Goal: Task Accomplishment & Management: Manage account settings

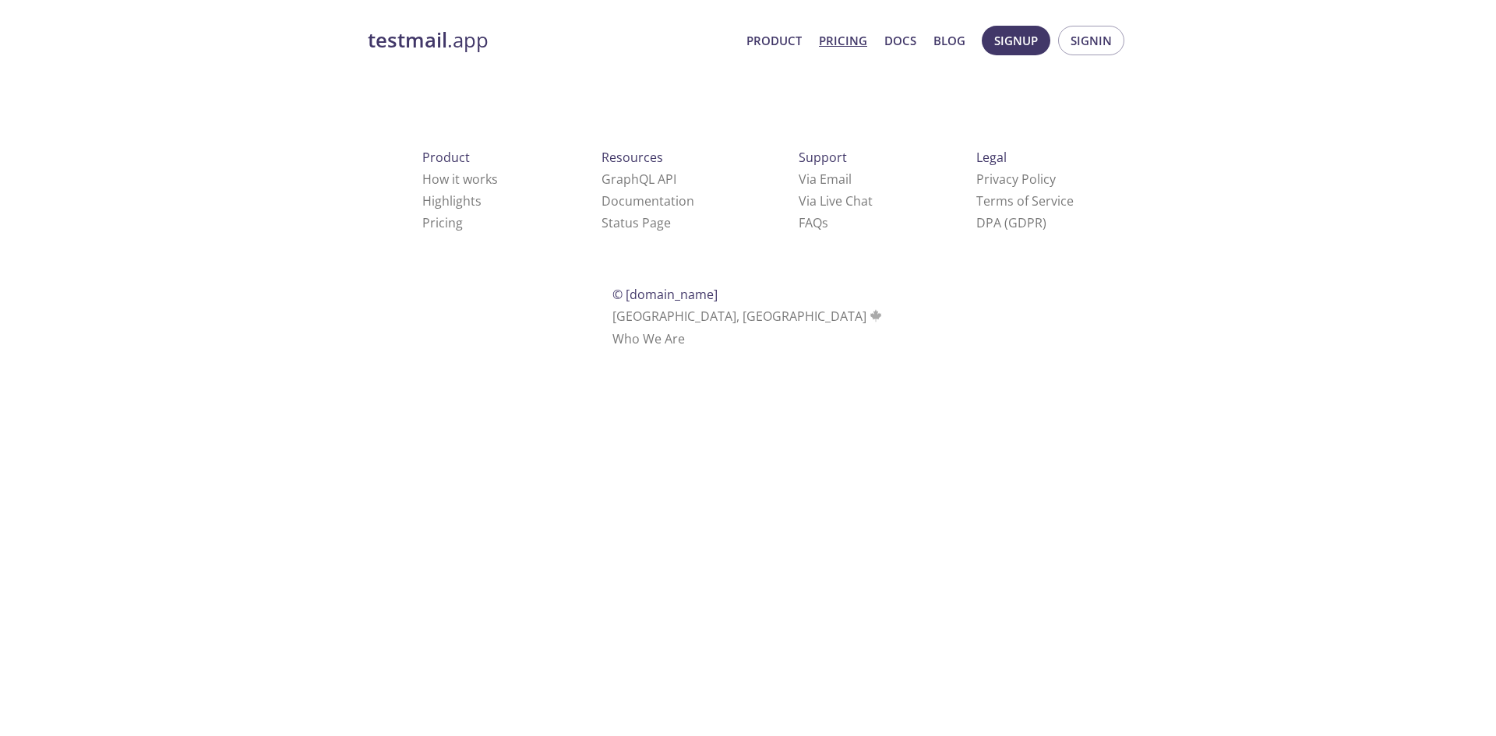
click at [1026, 41] on span "Signup" at bounding box center [1016, 40] width 44 height 20
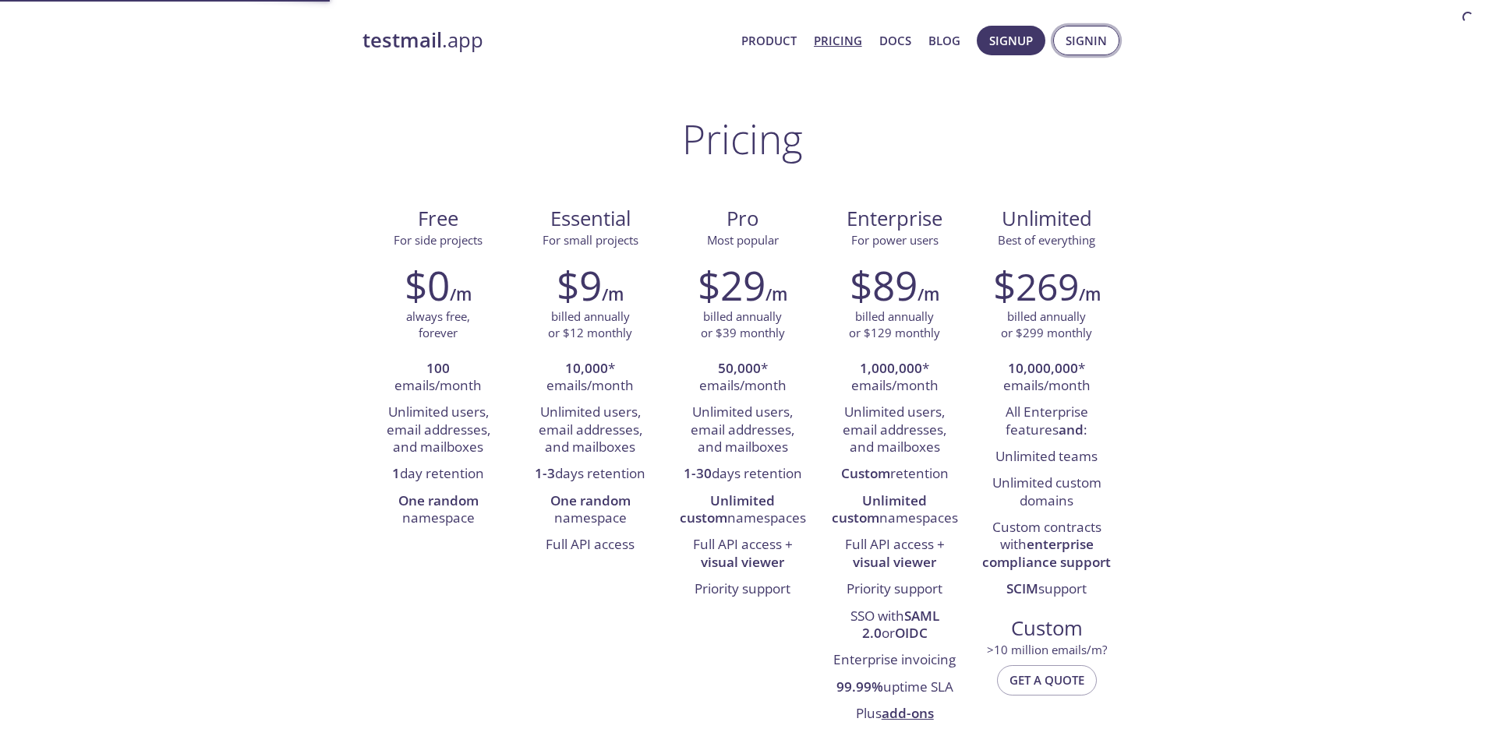
click at [1103, 27] on button "Signin" at bounding box center [1086, 41] width 66 height 30
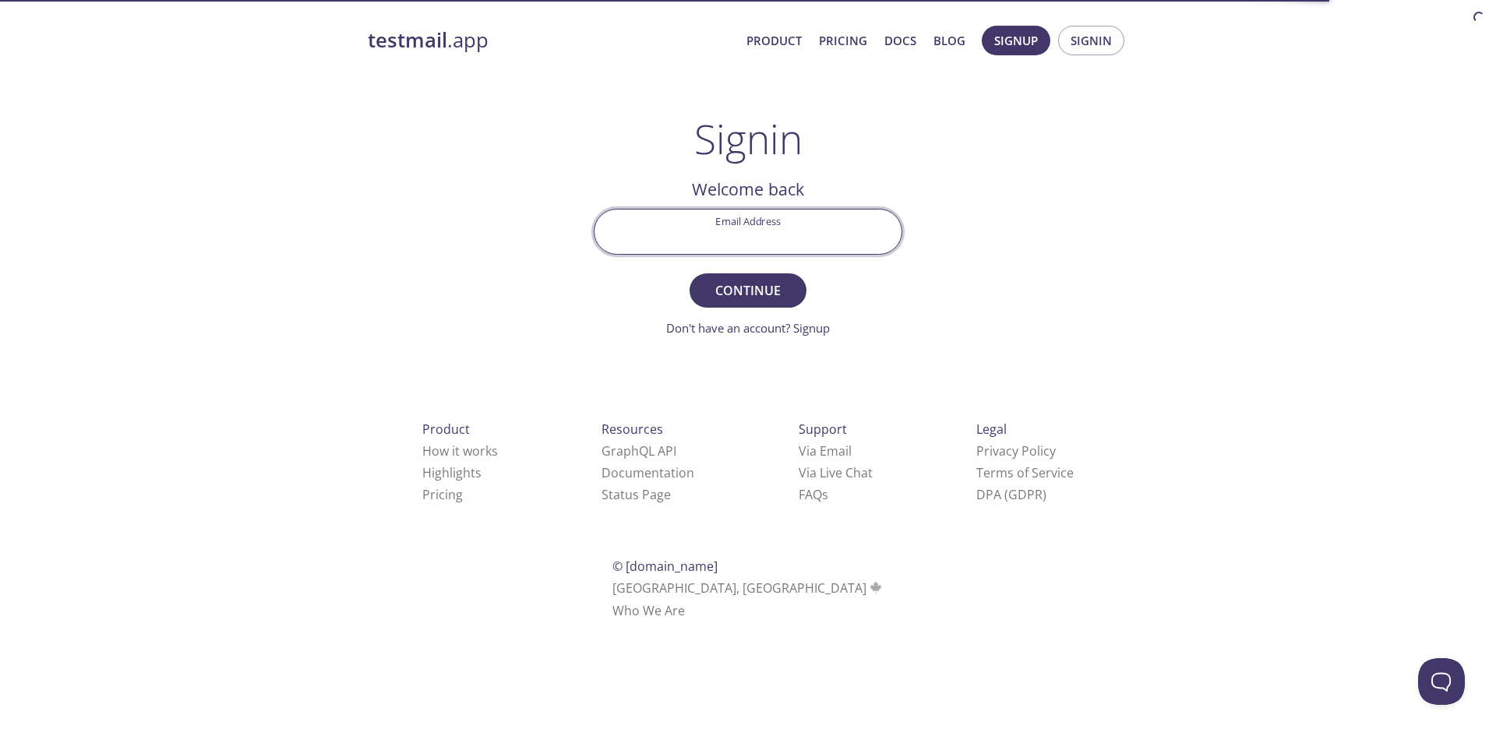
click at [808, 252] on input "Email Address" at bounding box center [748, 232] width 307 height 44
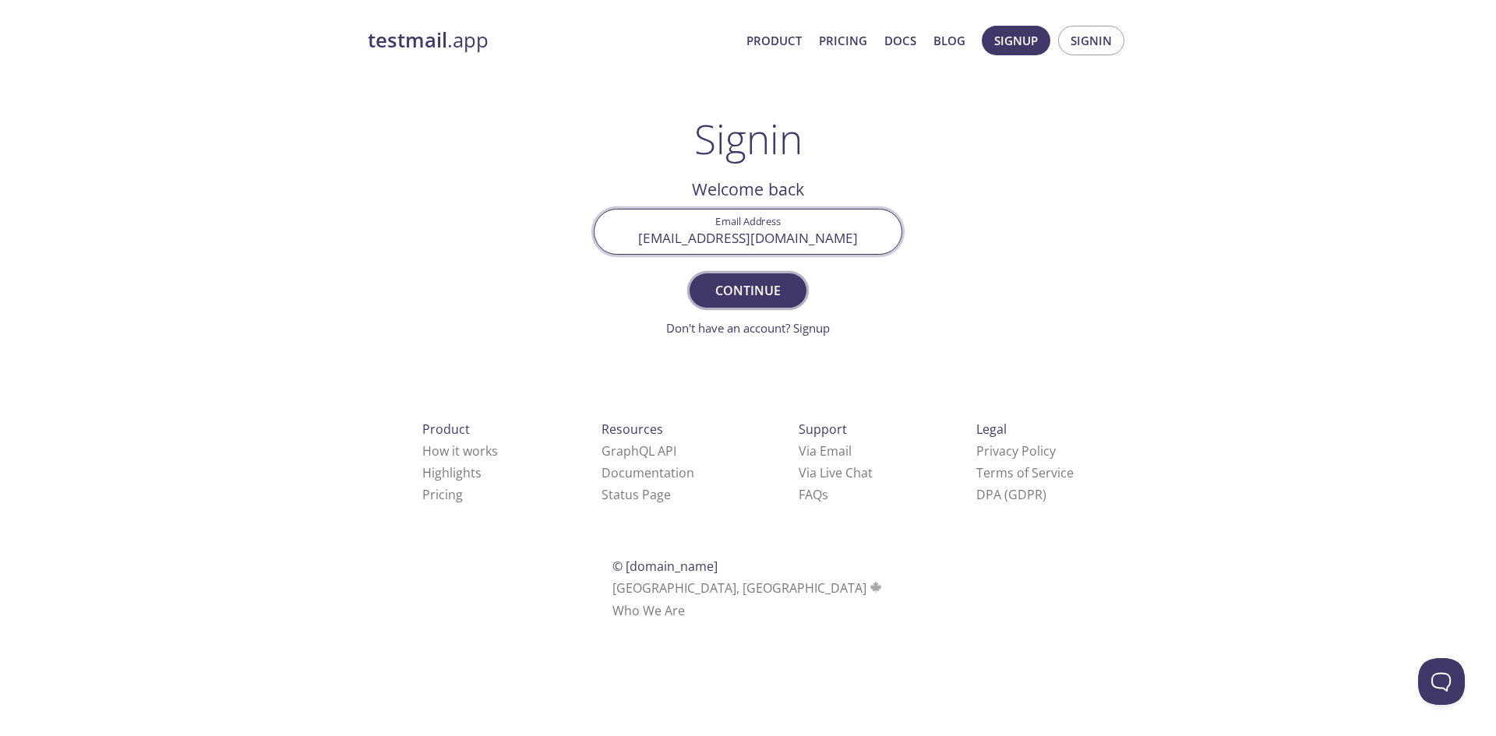
type input "[EMAIL_ADDRESS][DOMAIN_NAME]"
click at [759, 277] on button "Continue" at bounding box center [748, 291] width 117 height 34
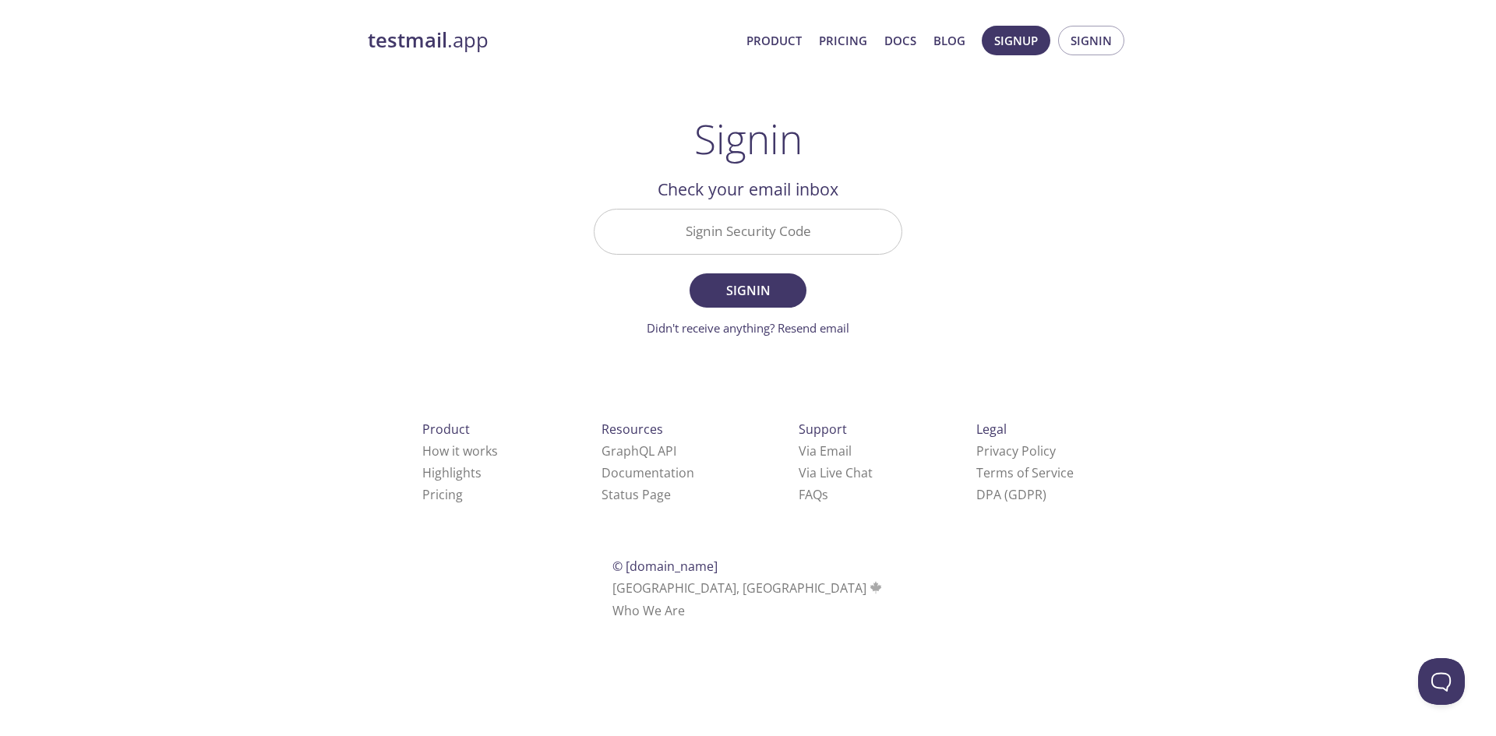
click at [802, 232] on input "Signin Security Code" at bounding box center [748, 232] width 307 height 44
click at [800, 234] on input "Signin Security Code" at bounding box center [748, 232] width 307 height 44
paste input "ZJXVZXY"
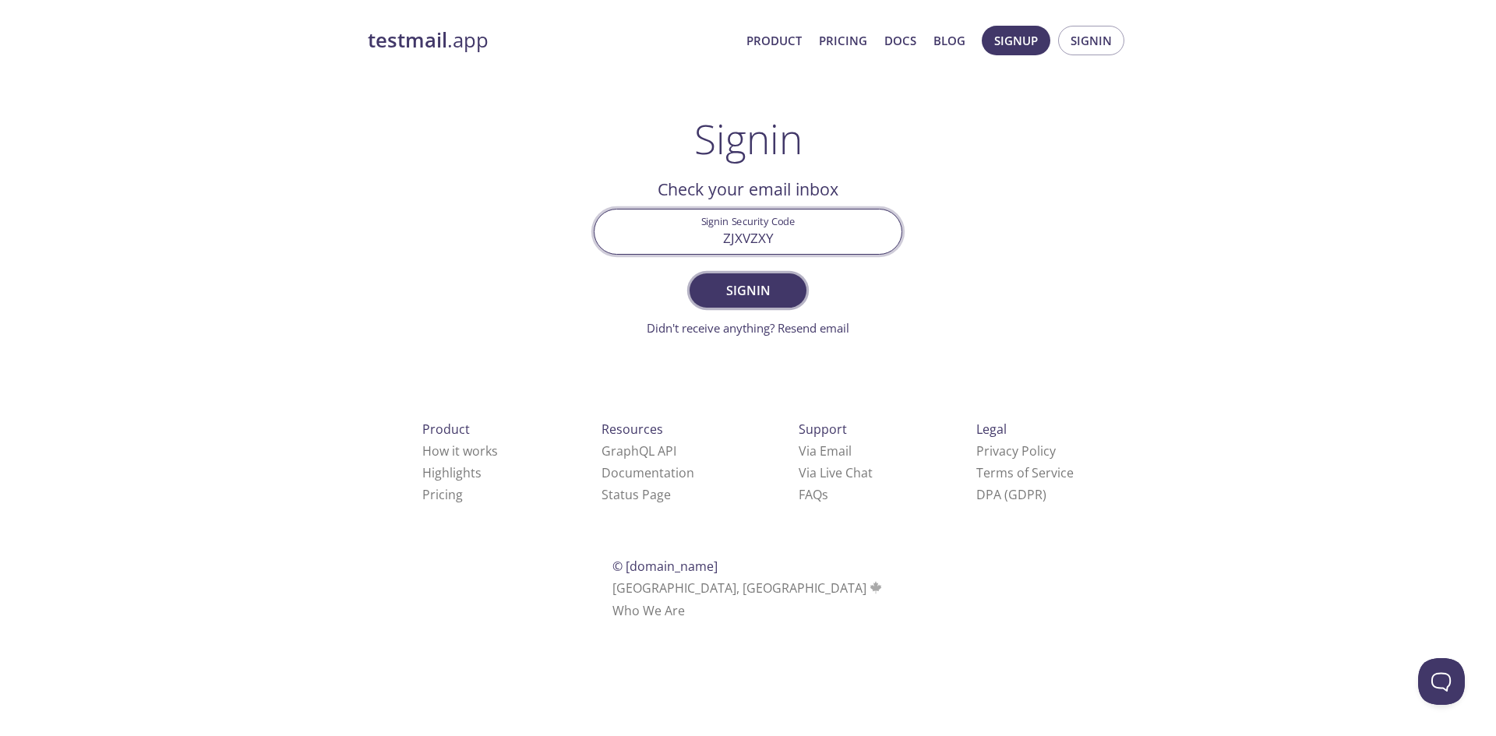
type input "ZJXVZXY"
click at [757, 291] on span "Signin" at bounding box center [748, 291] width 83 height 22
